Goal: Task Accomplishment & Management: Manage account settings

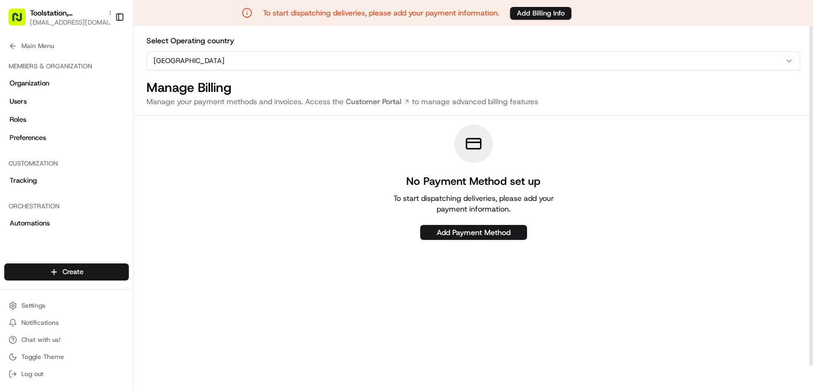
scroll to position [2259, 0]
click at [143, 158] on div "No Payment Method set up To start dispatching deliveries, please add your payme…" at bounding box center [474, 183] width 680 height 116
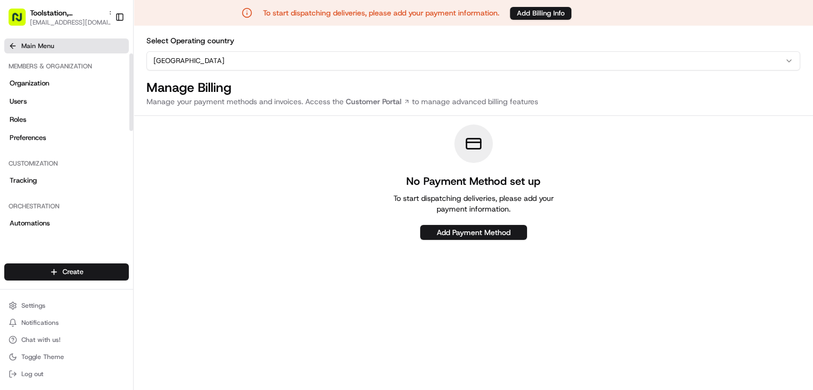
click at [15, 45] on icon at bounding box center [13, 46] width 9 height 9
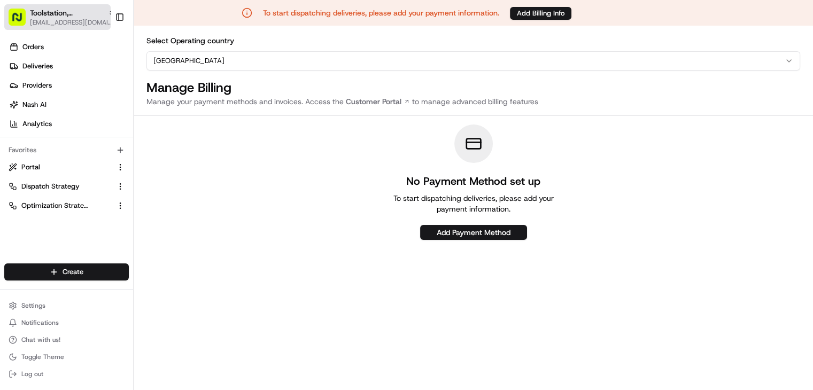
click at [74, 10] on span "Toolstation, [GEOGRAPHIC_DATA]" at bounding box center [67, 12] width 74 height 11
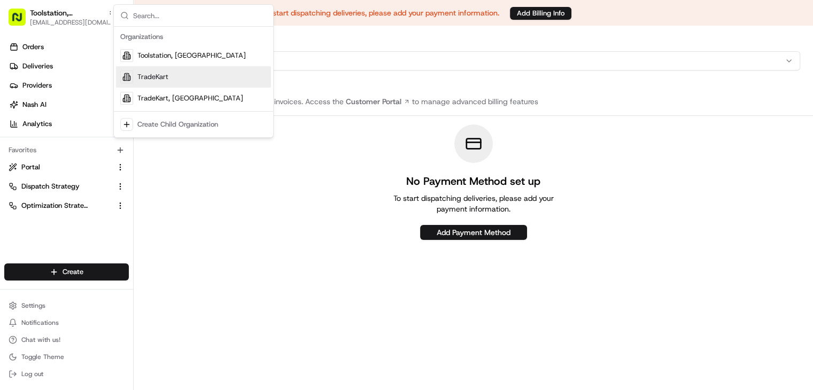
click at [143, 84] on div "TradeKart" at bounding box center [193, 76] width 155 height 21
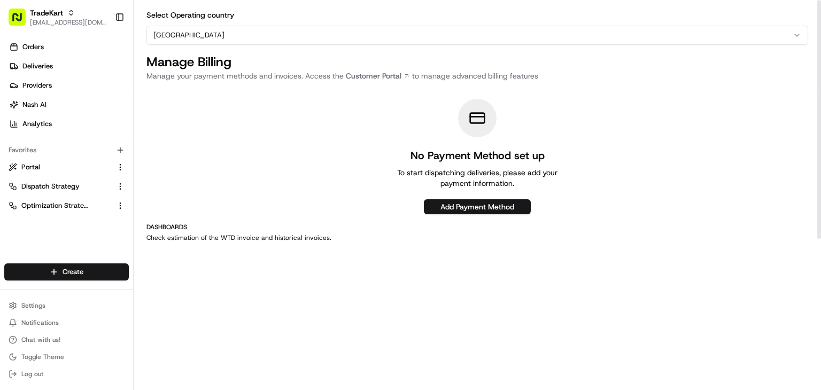
click at [273, 50] on div "Select Operating country [GEOGRAPHIC_DATA] Manage Billing Manage your payment m…" at bounding box center [478, 318] width 688 height 637
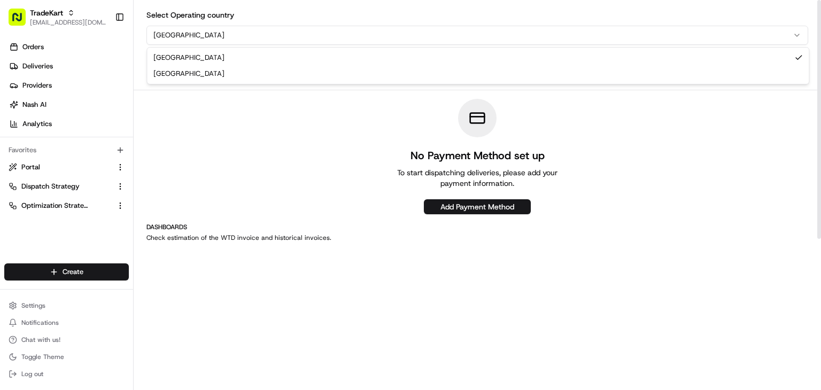
click at [236, 41] on html "TradeKart [EMAIL_ADDRESS][DOMAIN_NAME] Toggle Sidebar Orders Deliveries Provide…" at bounding box center [410, 195] width 821 height 390
click at [218, 129] on html "TradeKart [EMAIL_ADDRESS][DOMAIN_NAME] Toggle Sidebar Orders Deliveries Provide…" at bounding box center [410, 195] width 821 height 390
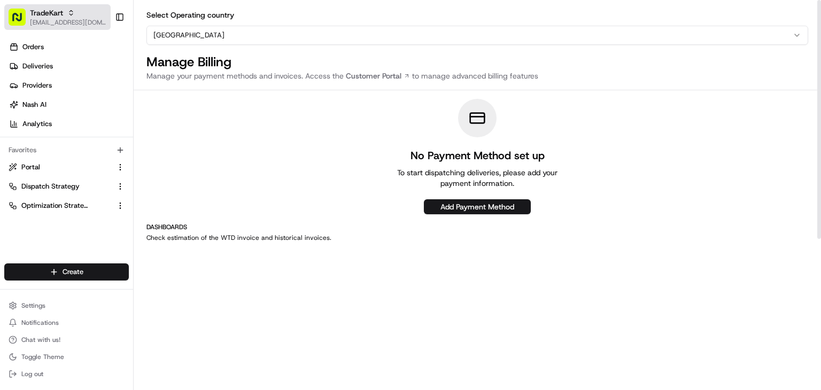
click at [60, 17] on span "TradeKart" at bounding box center [46, 12] width 33 height 11
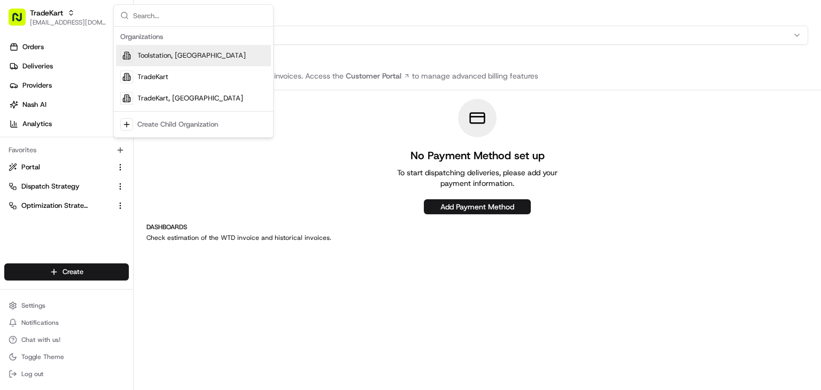
click at [175, 50] on div "Toolstation, [GEOGRAPHIC_DATA]" at bounding box center [193, 55] width 155 height 21
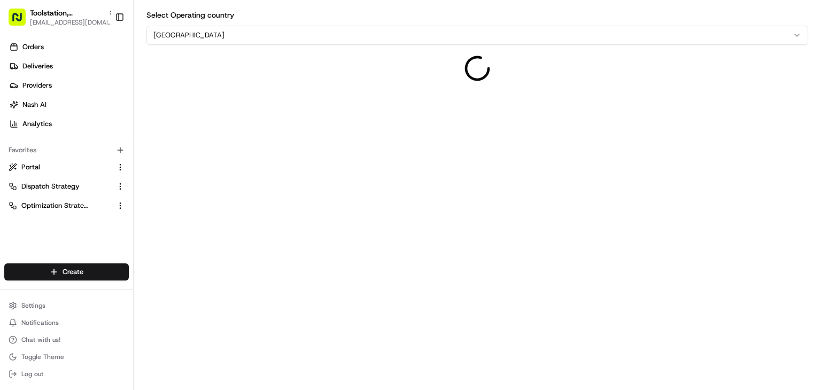
click at [200, 35] on html "Toolstation, [GEOGRAPHIC_DATA] [EMAIL_ADDRESS][DOMAIN_NAME] Toggle Sidebar Orde…" at bounding box center [410, 195] width 821 height 390
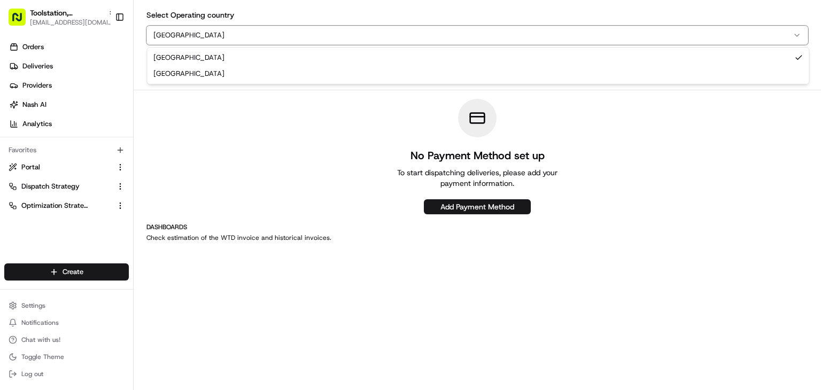
click at [314, 107] on html "Toolstation, [GEOGRAPHIC_DATA] [EMAIL_ADDRESS][DOMAIN_NAME] Toggle Sidebar Orde…" at bounding box center [410, 195] width 821 height 390
click at [203, 30] on html "Toolstation, [GEOGRAPHIC_DATA] [EMAIL_ADDRESS][DOMAIN_NAME] Toggle Sidebar Orde…" at bounding box center [410, 195] width 821 height 390
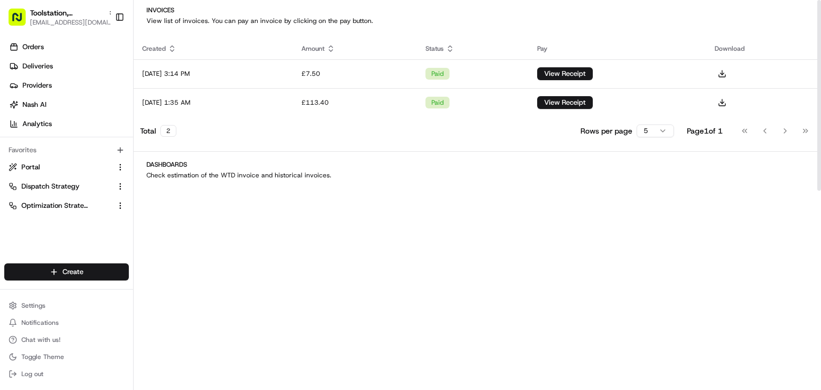
scroll to position [0, 0]
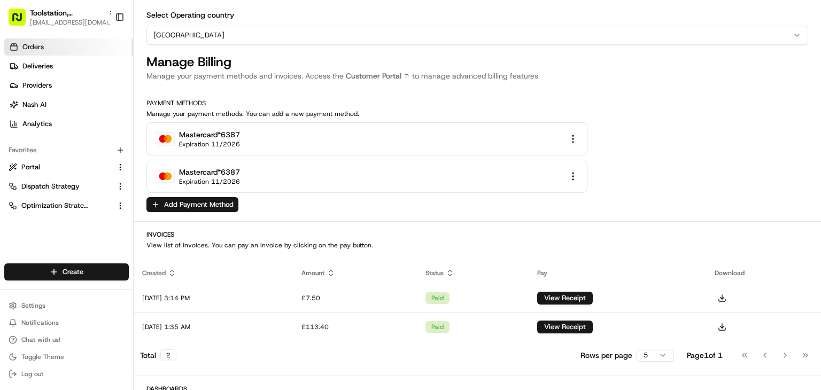
click at [82, 42] on link "Orders" at bounding box center [68, 47] width 129 height 17
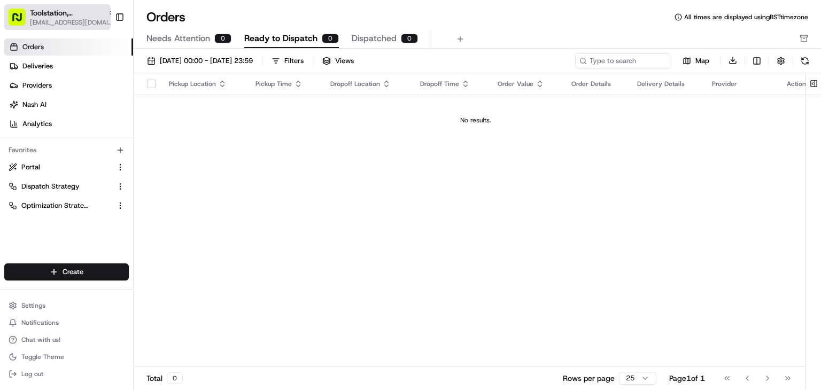
click at [72, 21] on span "[EMAIL_ADDRESS][DOMAIN_NAME]" at bounding box center [73, 22] width 86 height 9
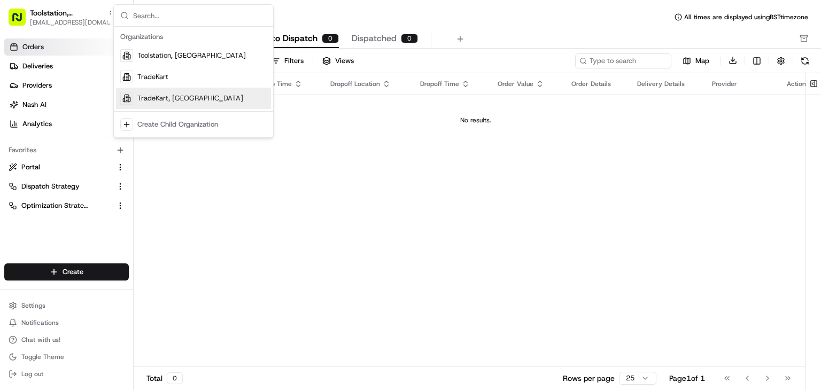
click at [170, 91] on div "TradeKart, [GEOGRAPHIC_DATA]" at bounding box center [193, 98] width 155 height 21
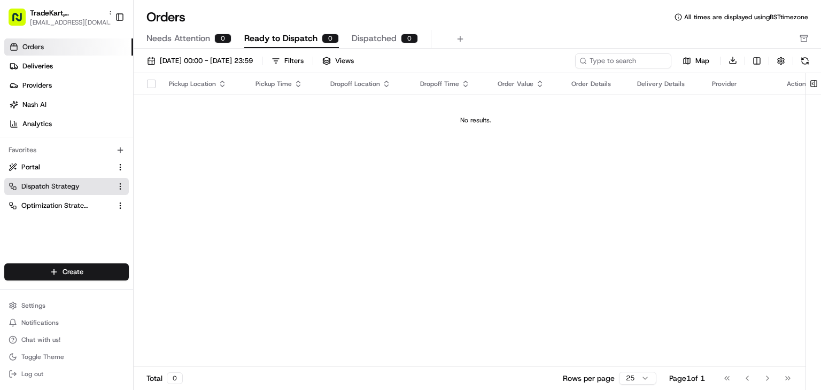
click at [51, 188] on span "Dispatch Strategy" at bounding box center [50, 187] width 58 height 10
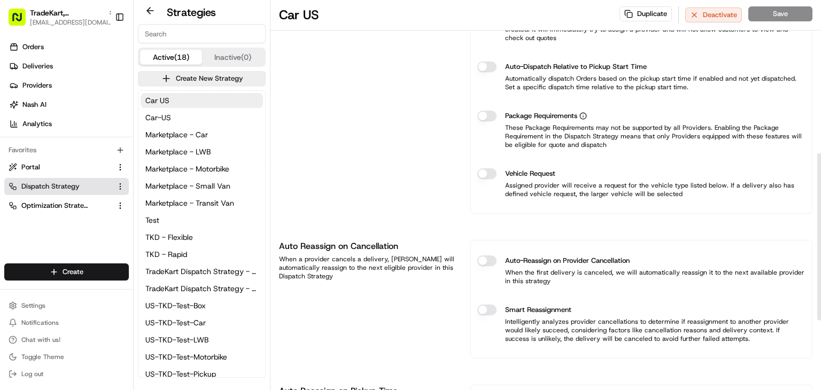
scroll to position [358, 0]
